Goal: Information Seeking & Learning: Check status

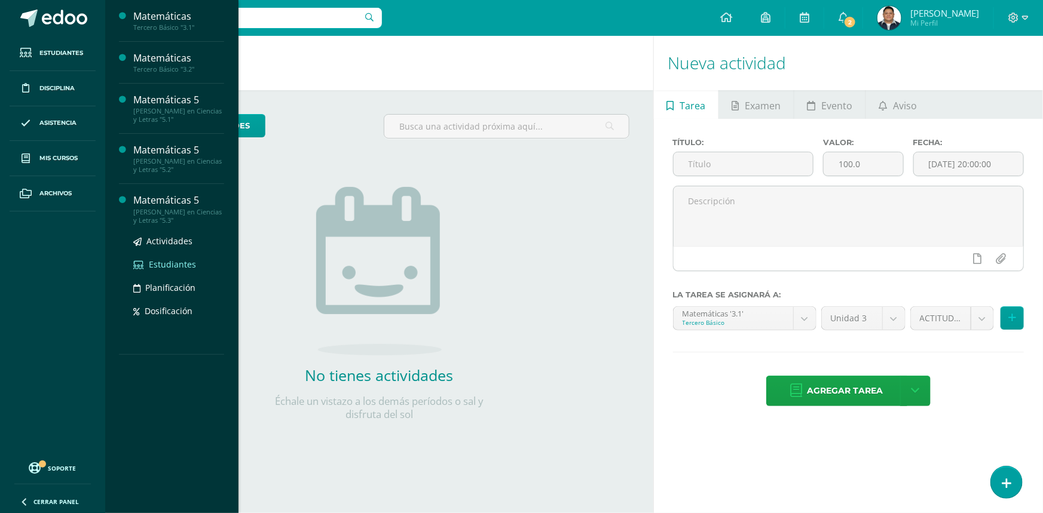
click at [173, 261] on span "Estudiantes" at bounding box center [172, 264] width 47 height 11
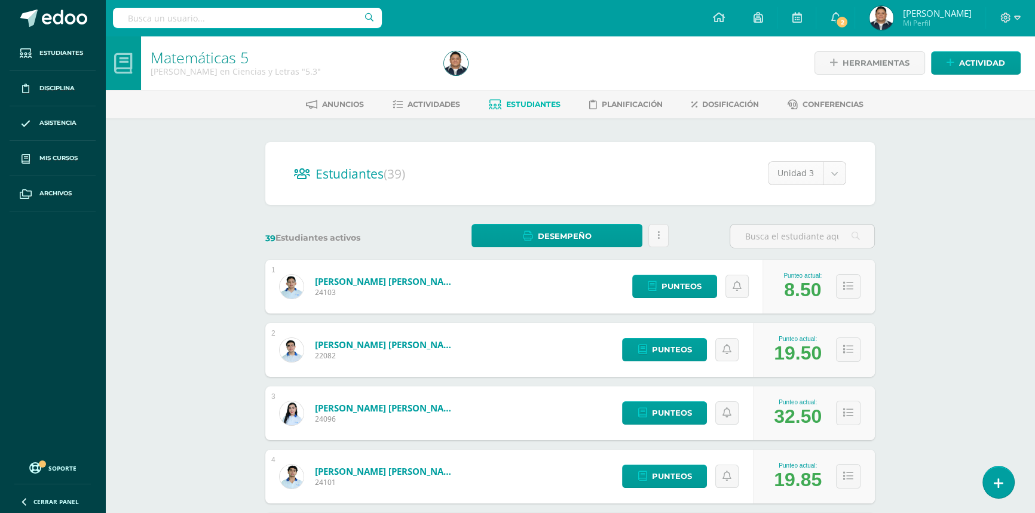
click at [840, 171] on body "Estudiantes Disciplina Asistencia Mis cursos Archivos Soporte Ayuda Reportar un…" at bounding box center [517, 479] width 1035 height 959
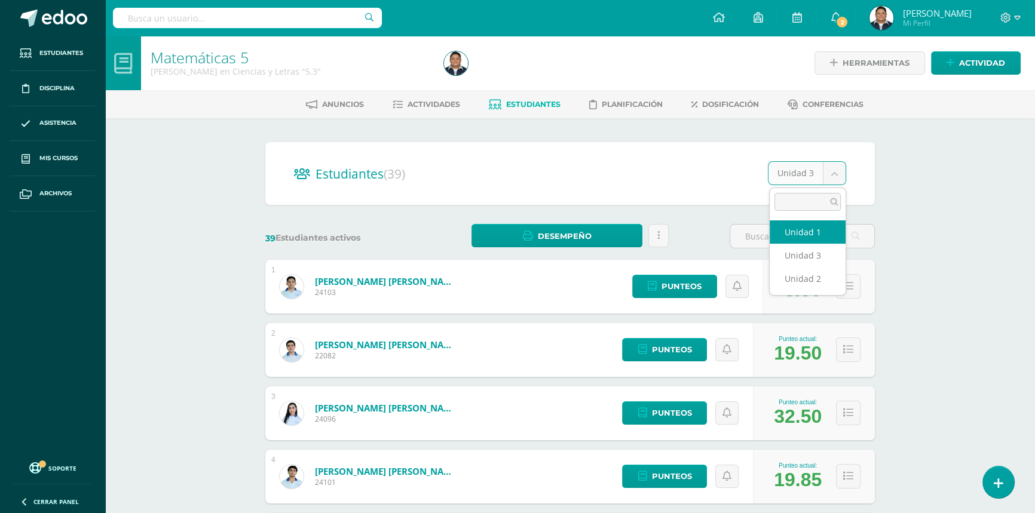
select select "/dashboard/teacher/section/828/students/?unit=34710"
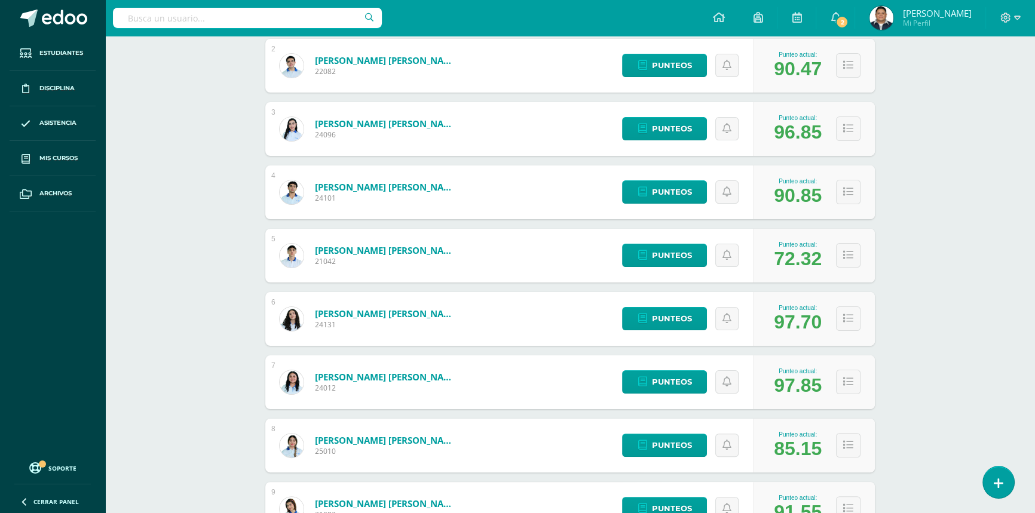
scroll to position [445, 0]
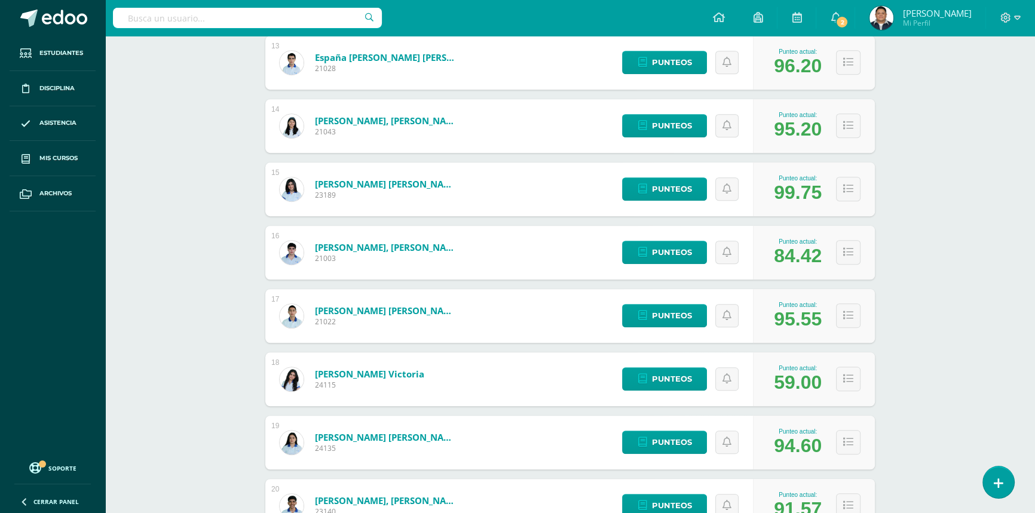
scroll to position [1079, 0]
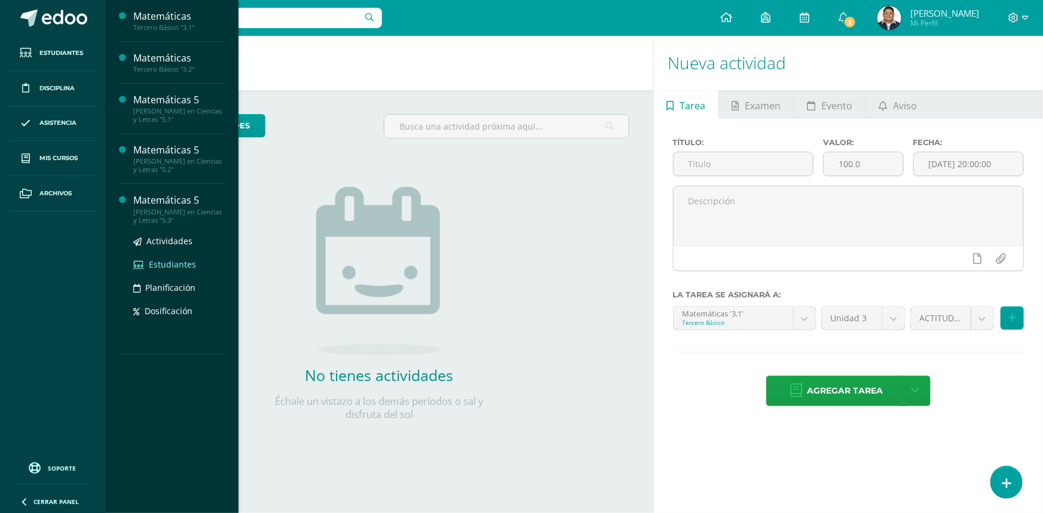
click at [179, 264] on span "Estudiantes" at bounding box center [172, 264] width 47 height 11
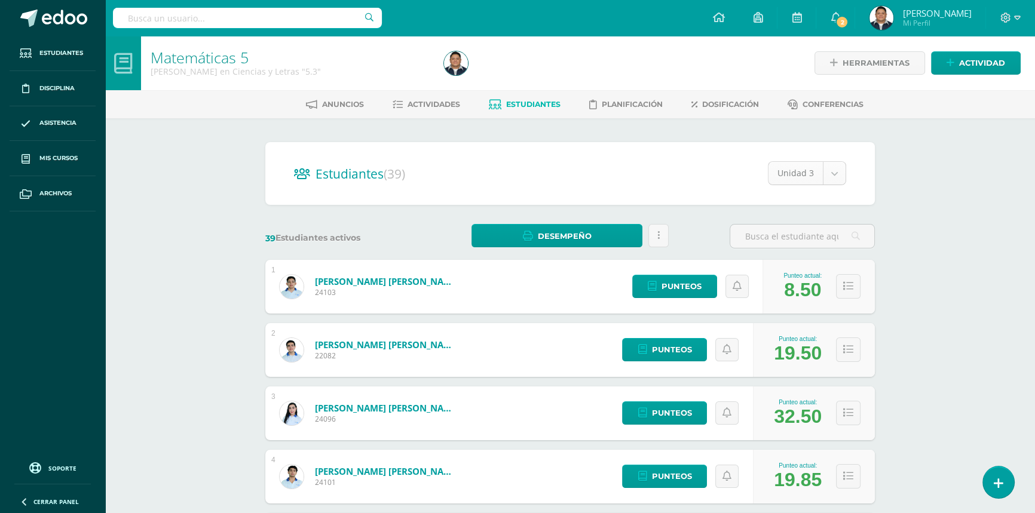
select select "/dashboard/teacher/section/828/students/?unit=34710"
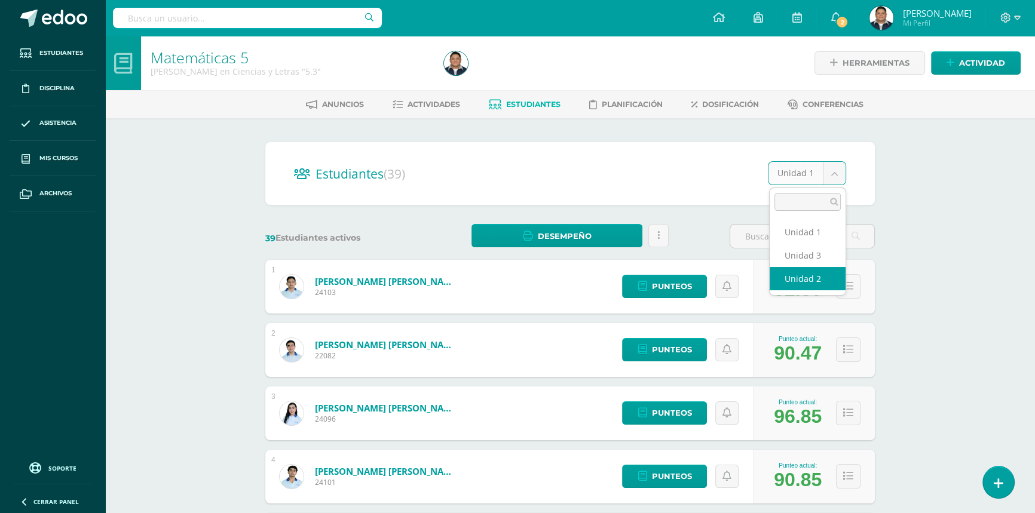
select select "/dashboard/teacher/section/828/students/?unit=34714"
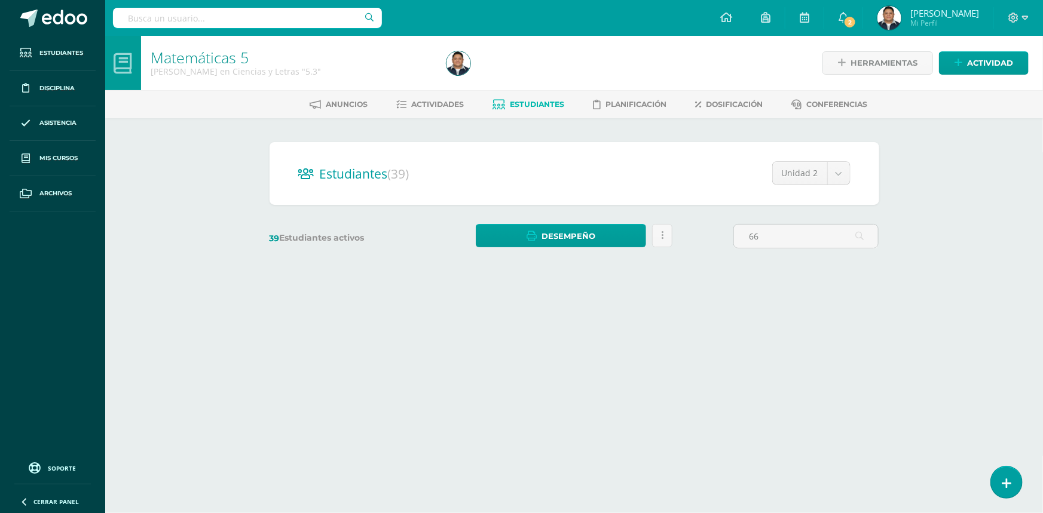
type input "66"
click at [815, 177] on body "Estudiantes Disciplina Asistencia Mis cursos Archivos Soporte Ayuda Reportar un…" at bounding box center [521, 167] width 1043 height 335
select select "/dashboard/teacher/section/828/students/?unit=34719"
drag, startPoint x: 741, startPoint y: 239, endPoint x: 722, endPoint y: 244, distance: 19.9
click at [722, 244] on div "39 Estudiantes activos Desempeño Descargar como HTML Descargar como PDF Enviar …" at bounding box center [574, 236] width 619 height 25
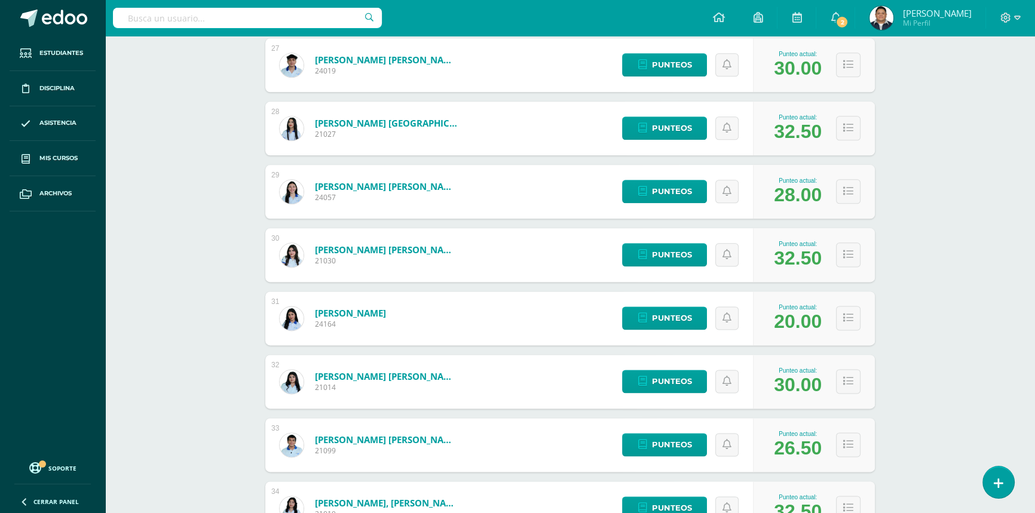
scroll to position [1876, 0]
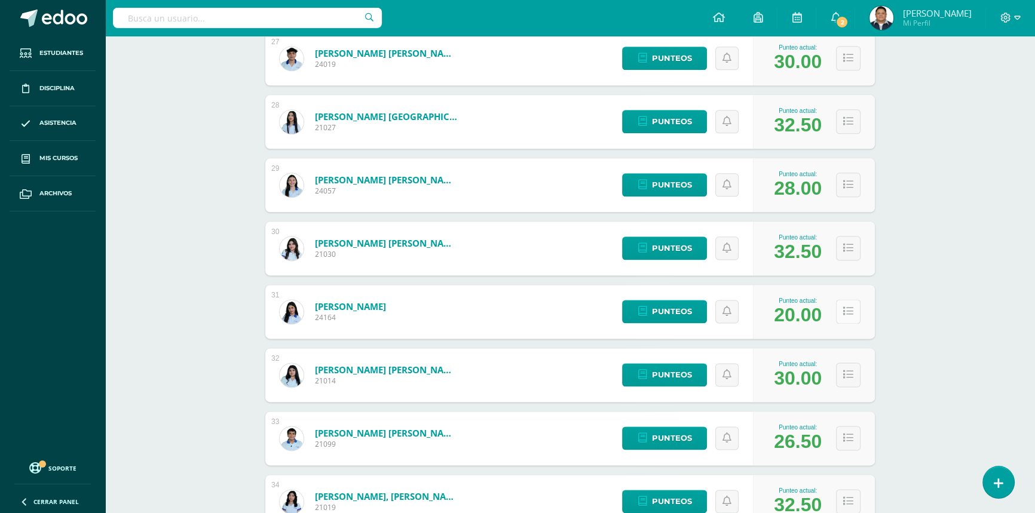
click at [841, 303] on button at bounding box center [848, 311] width 25 height 25
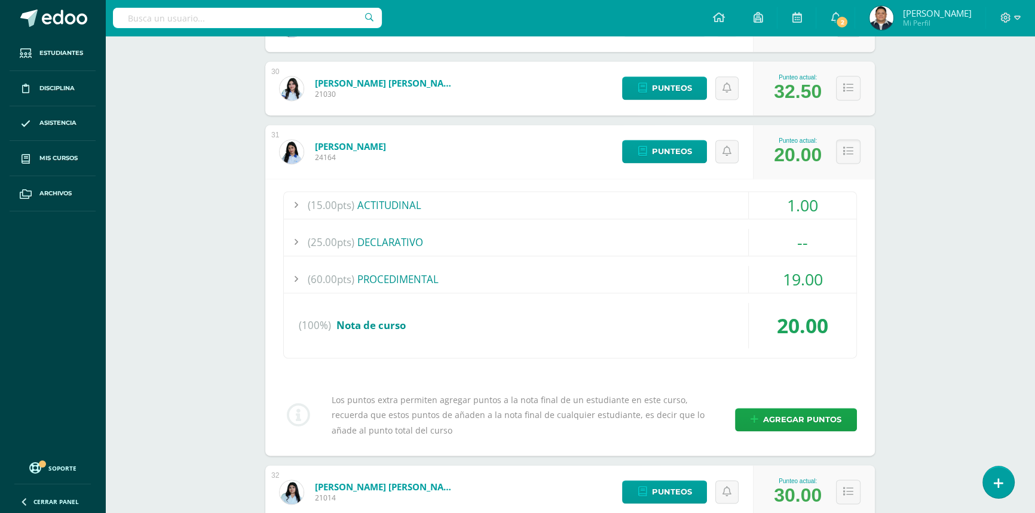
scroll to position [2038, 0]
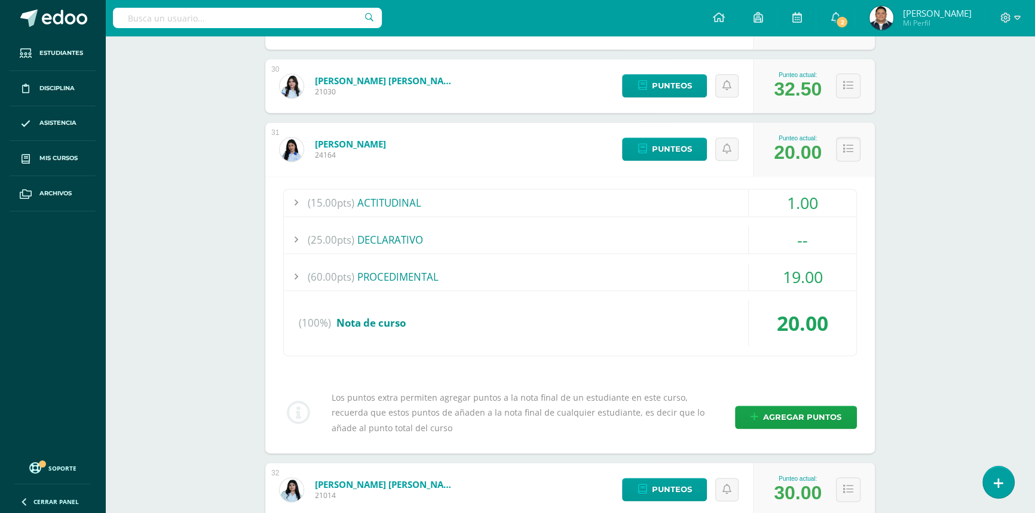
click at [380, 286] on div "(60.00pts) PROCEDIMENTAL" at bounding box center [570, 277] width 573 height 27
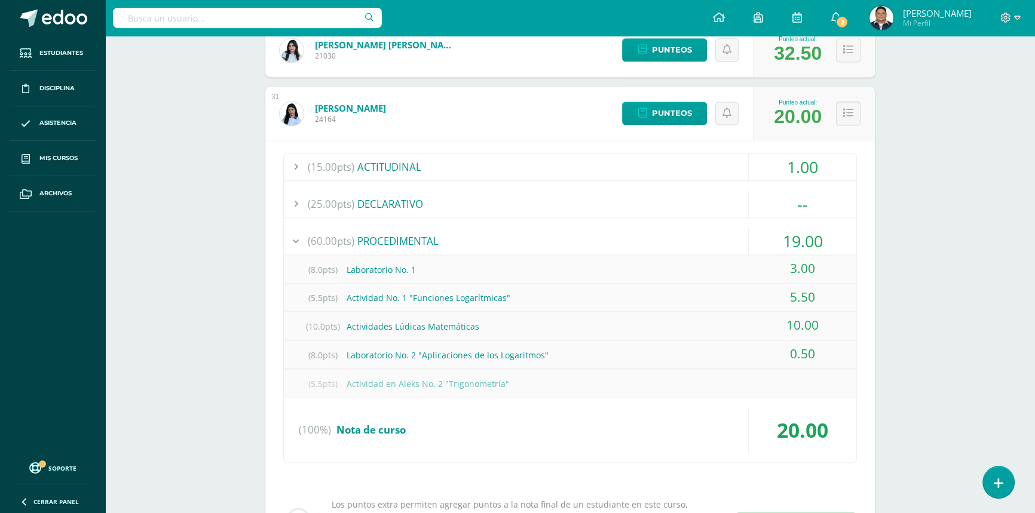
scroll to position [2093, 0]
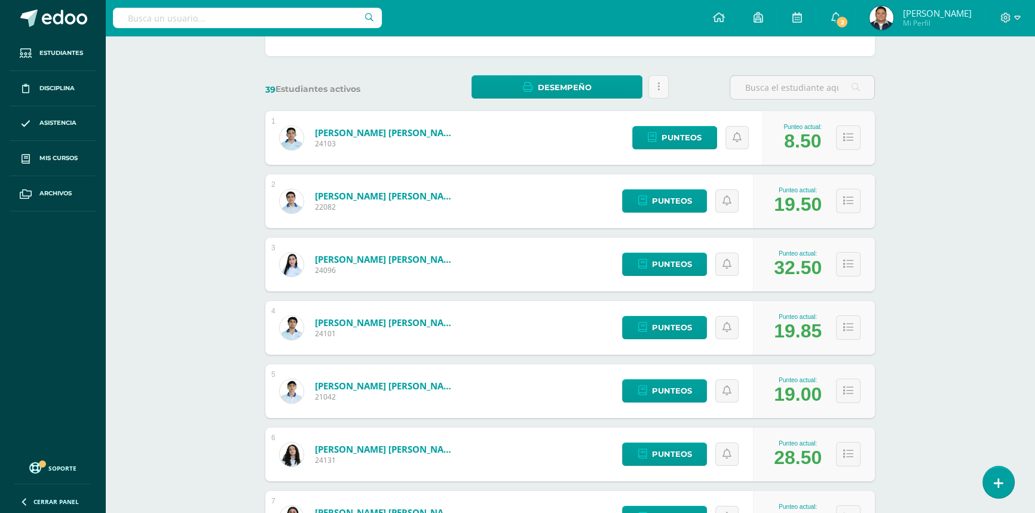
scroll to position [0, 0]
